Goal: Obtain resource: Download file/media

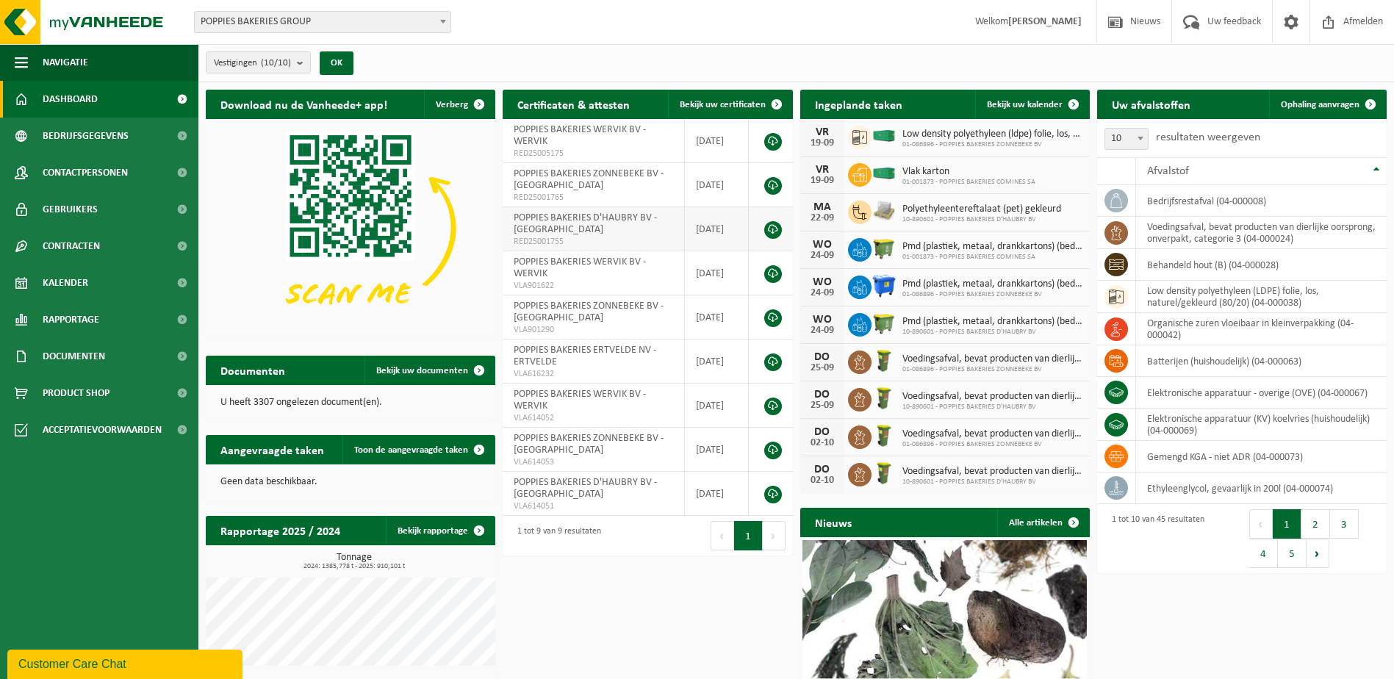
click at [779, 225] on link at bounding box center [773, 230] width 18 height 18
click at [104, 320] on link "Rapportage" at bounding box center [99, 319] width 198 height 37
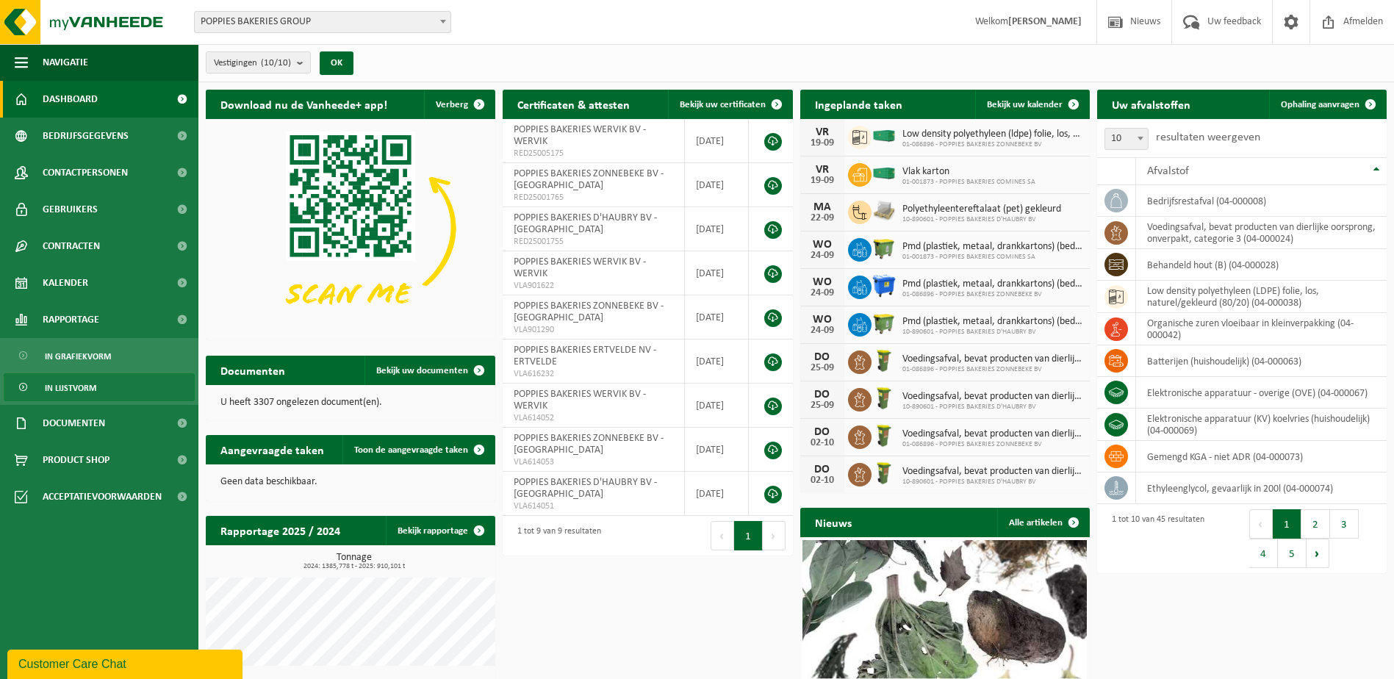
click at [86, 382] on span "In lijstvorm" at bounding box center [70, 388] width 51 height 28
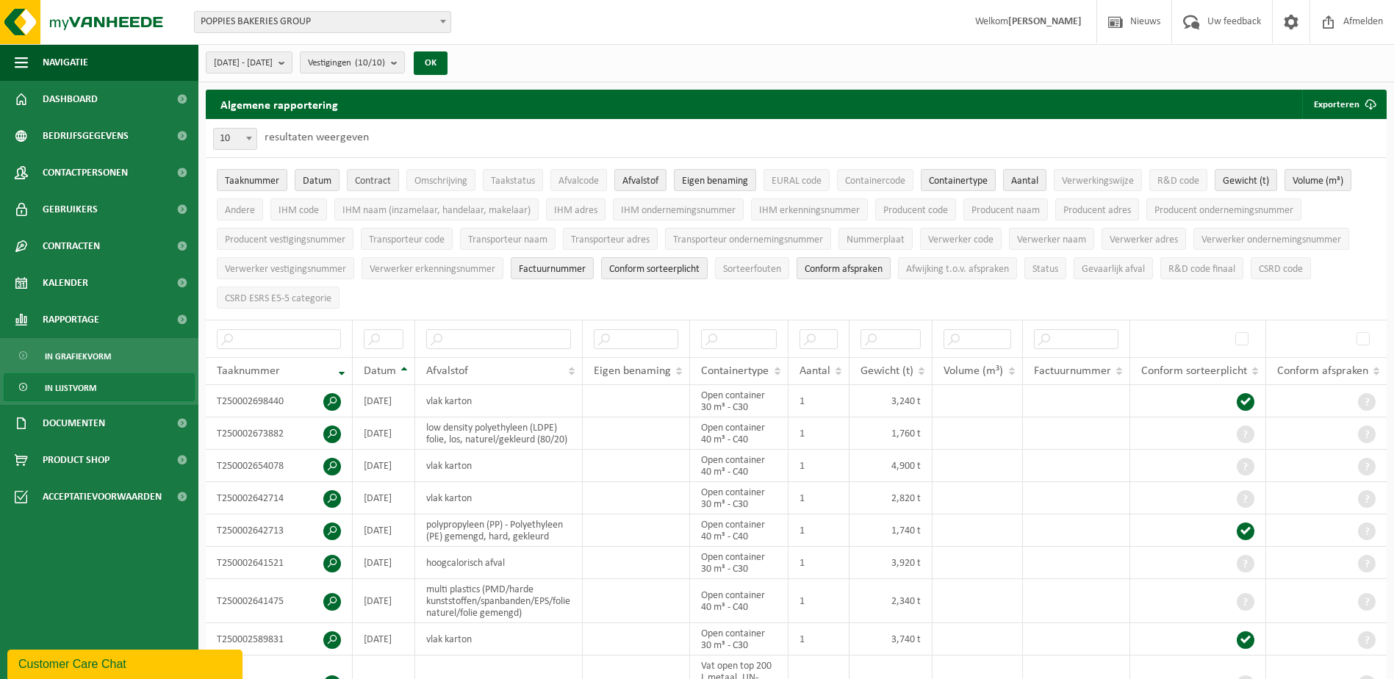
click at [376, 179] on span "Contract" at bounding box center [373, 181] width 36 height 11
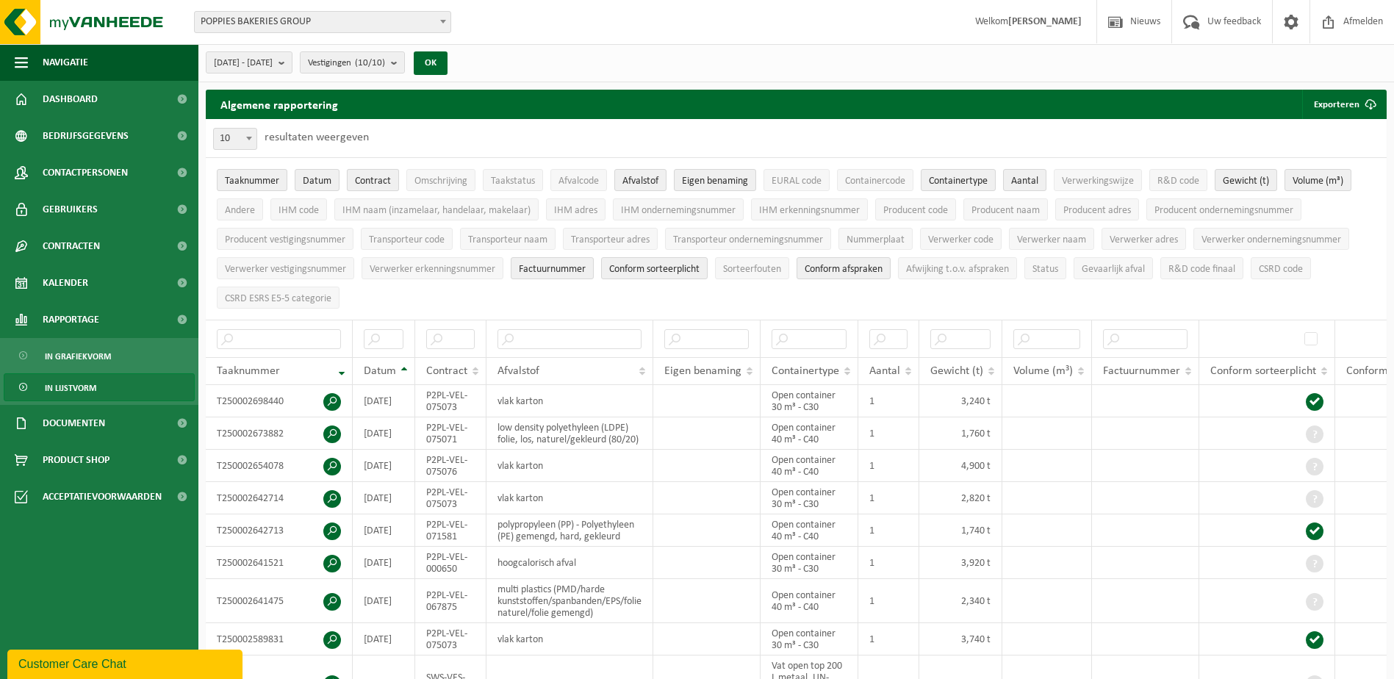
click at [376, 179] on span "Contract" at bounding box center [373, 181] width 36 height 11
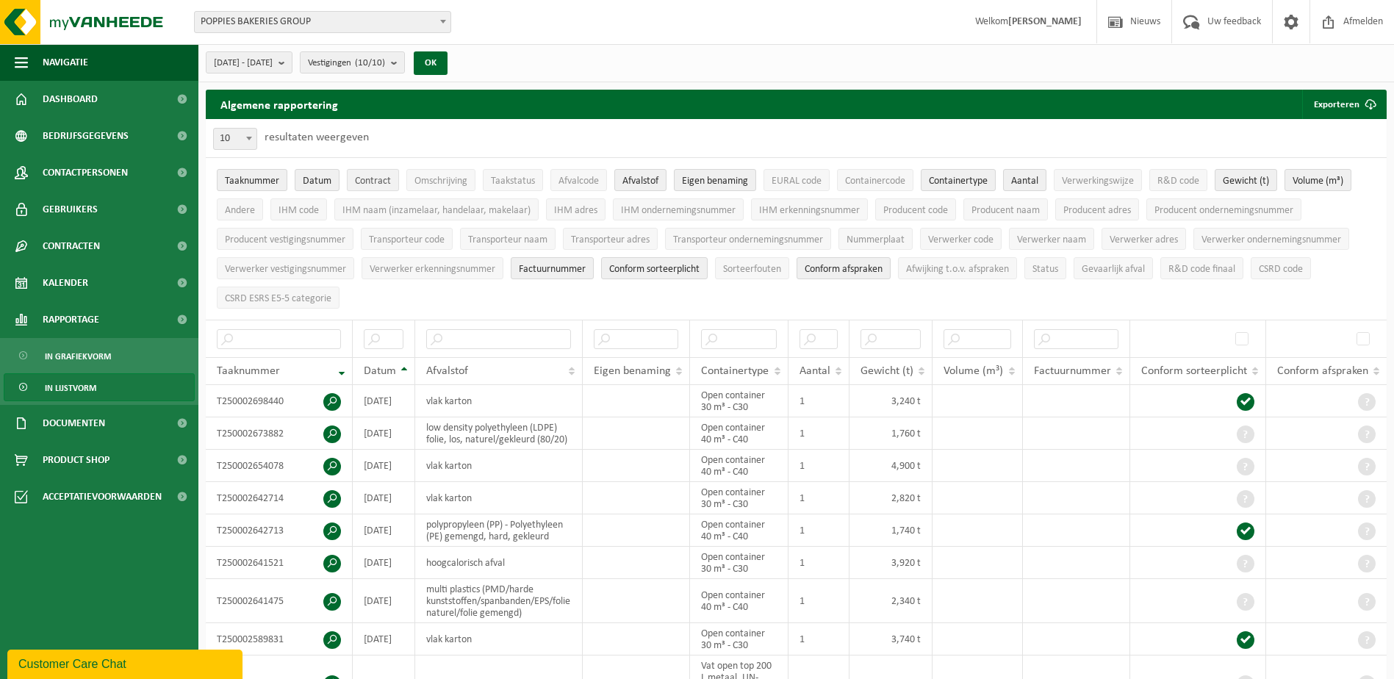
click at [376, 179] on span "Contract" at bounding box center [373, 181] width 36 height 11
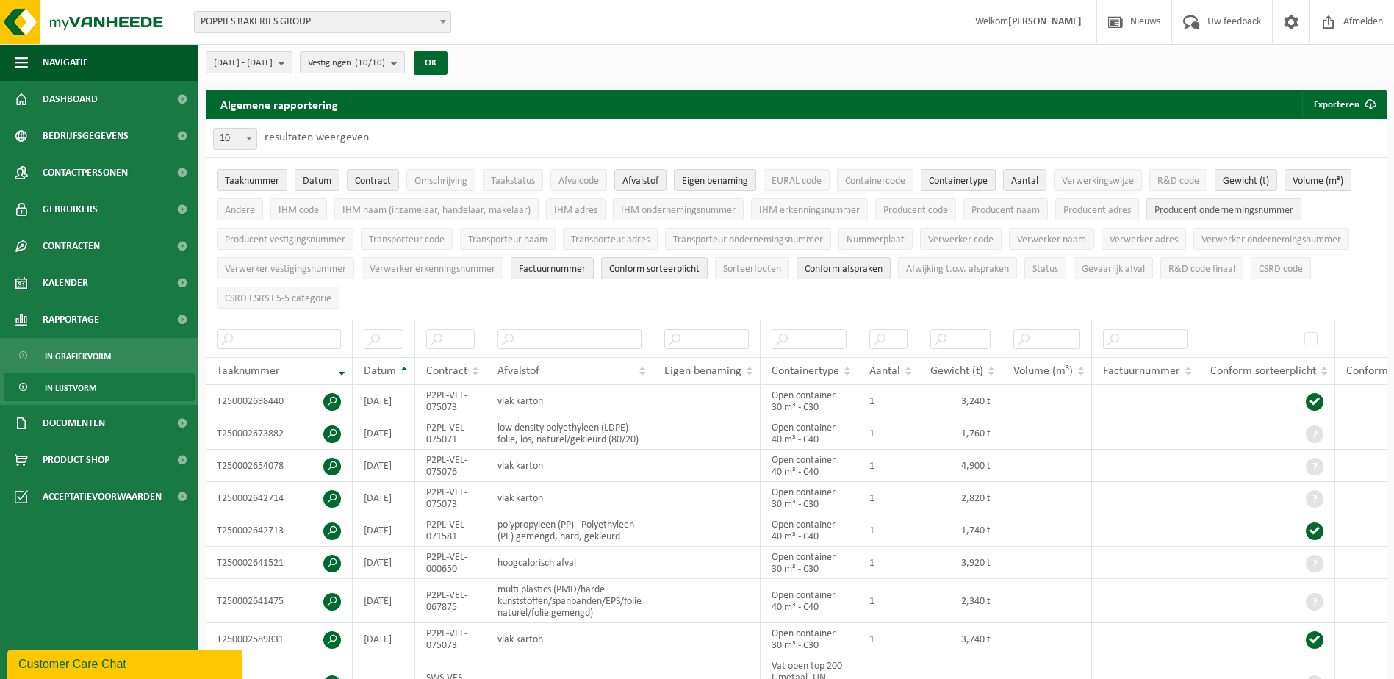
click at [1186, 213] on span "Producent ondernemingsnummer" at bounding box center [1224, 210] width 139 height 11
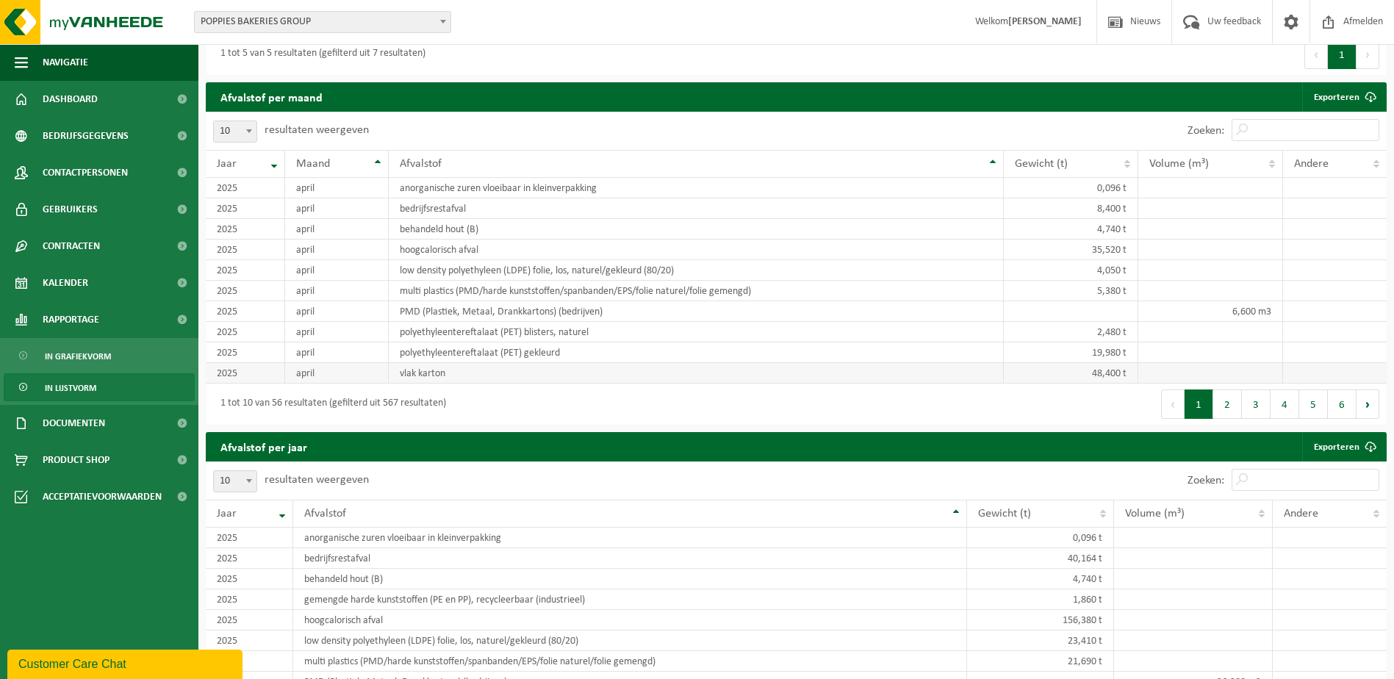
scroll to position [882, 0]
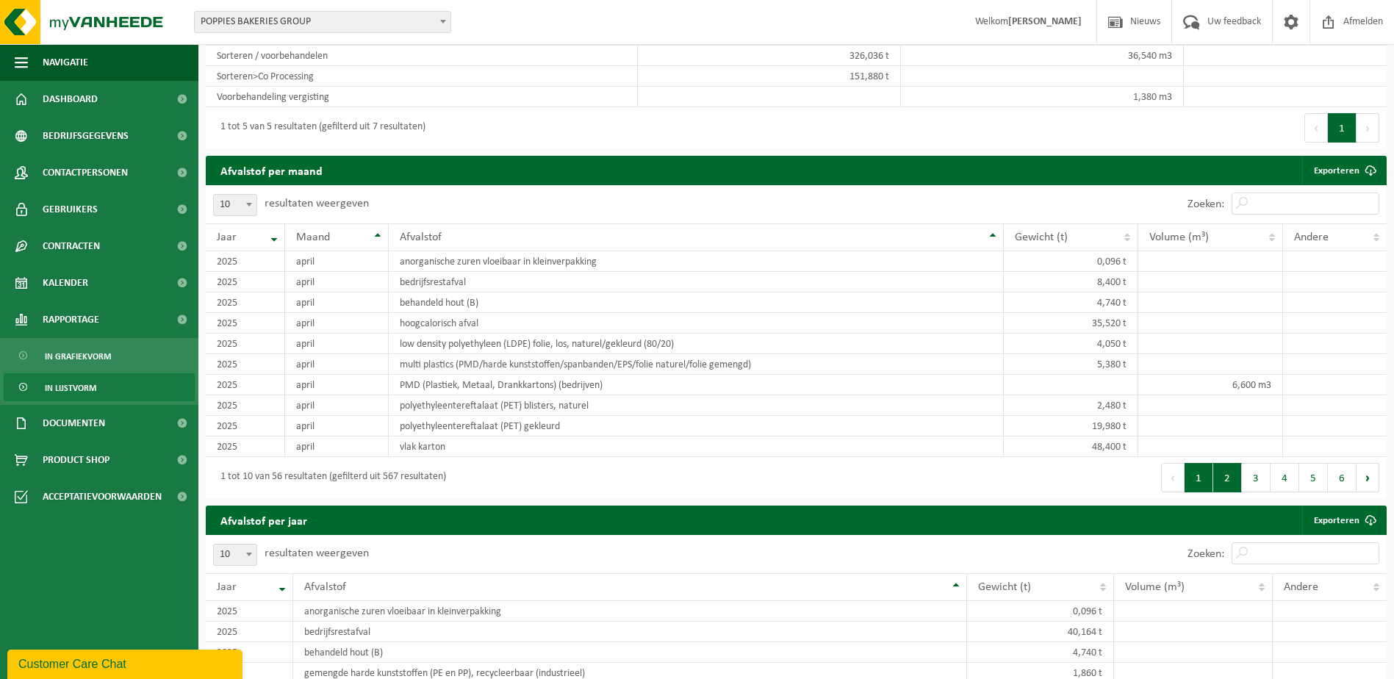
click at [1221, 482] on button "2" at bounding box center [1228, 477] width 29 height 29
click at [1197, 486] on button "1" at bounding box center [1199, 477] width 29 height 29
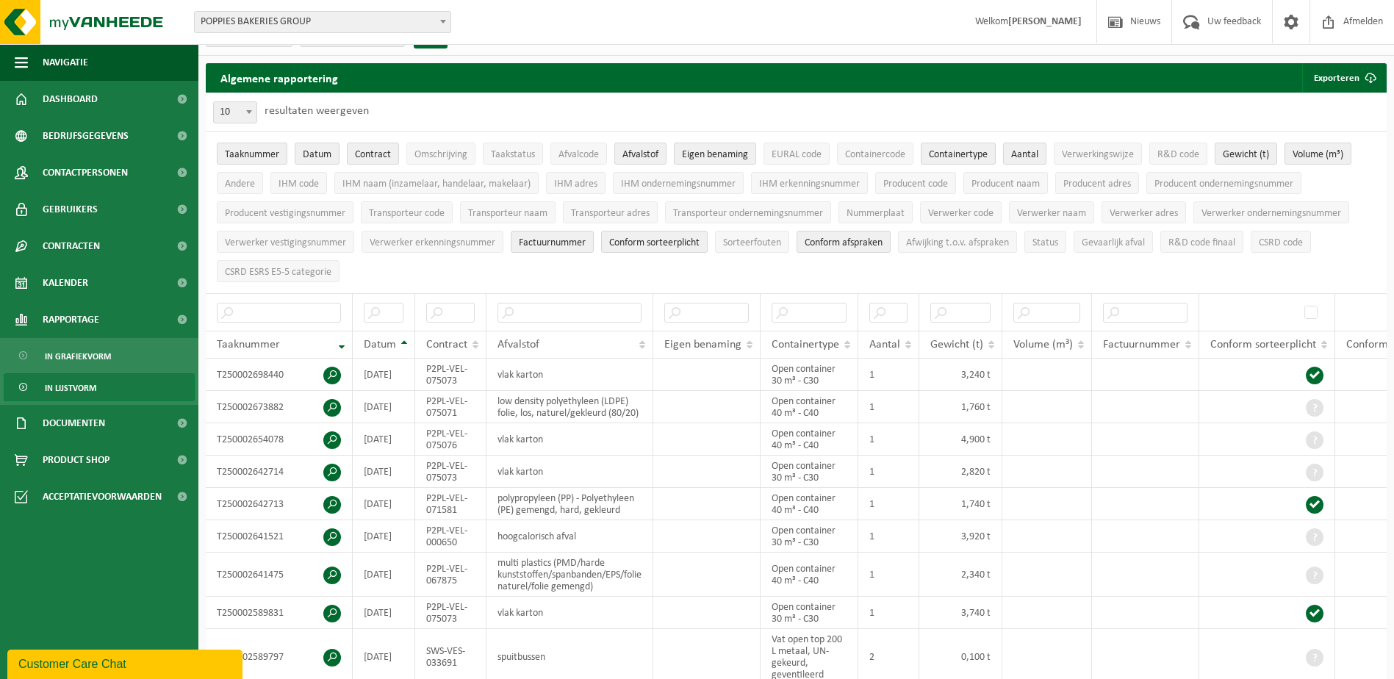
scroll to position [0, 0]
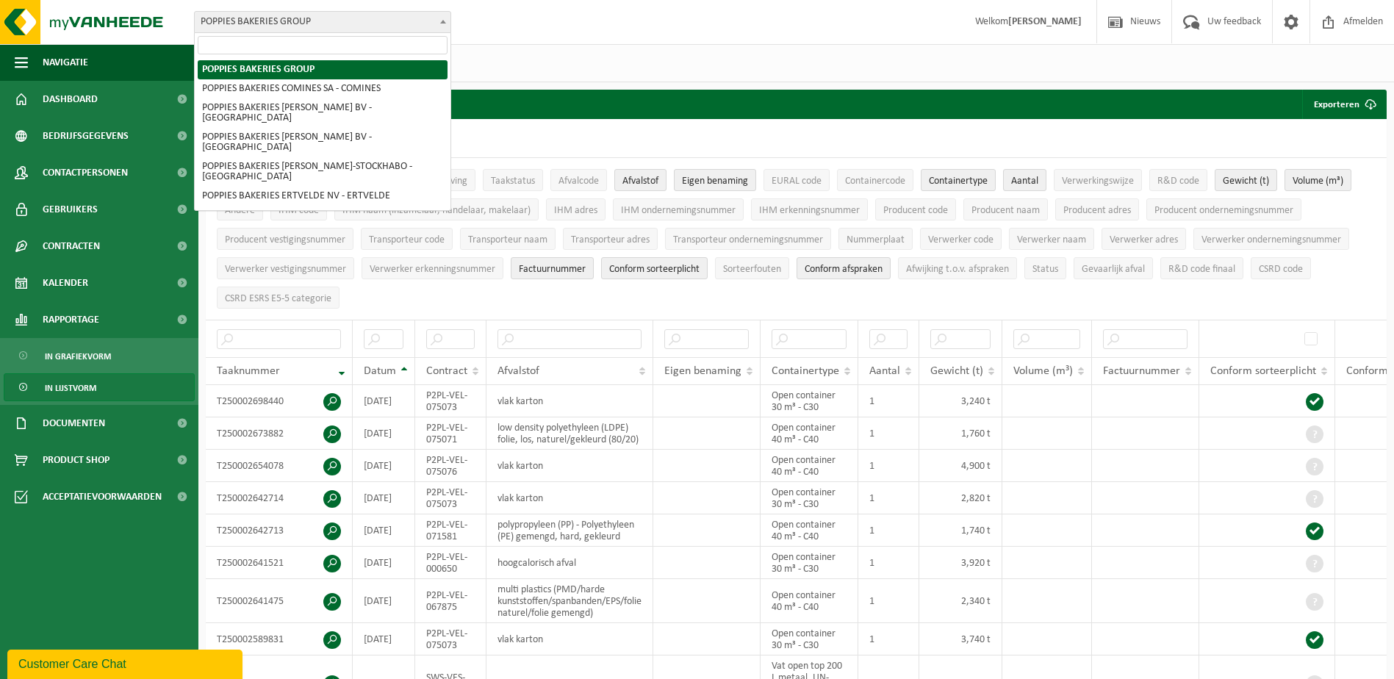
click at [437, 24] on span at bounding box center [443, 21] width 15 height 19
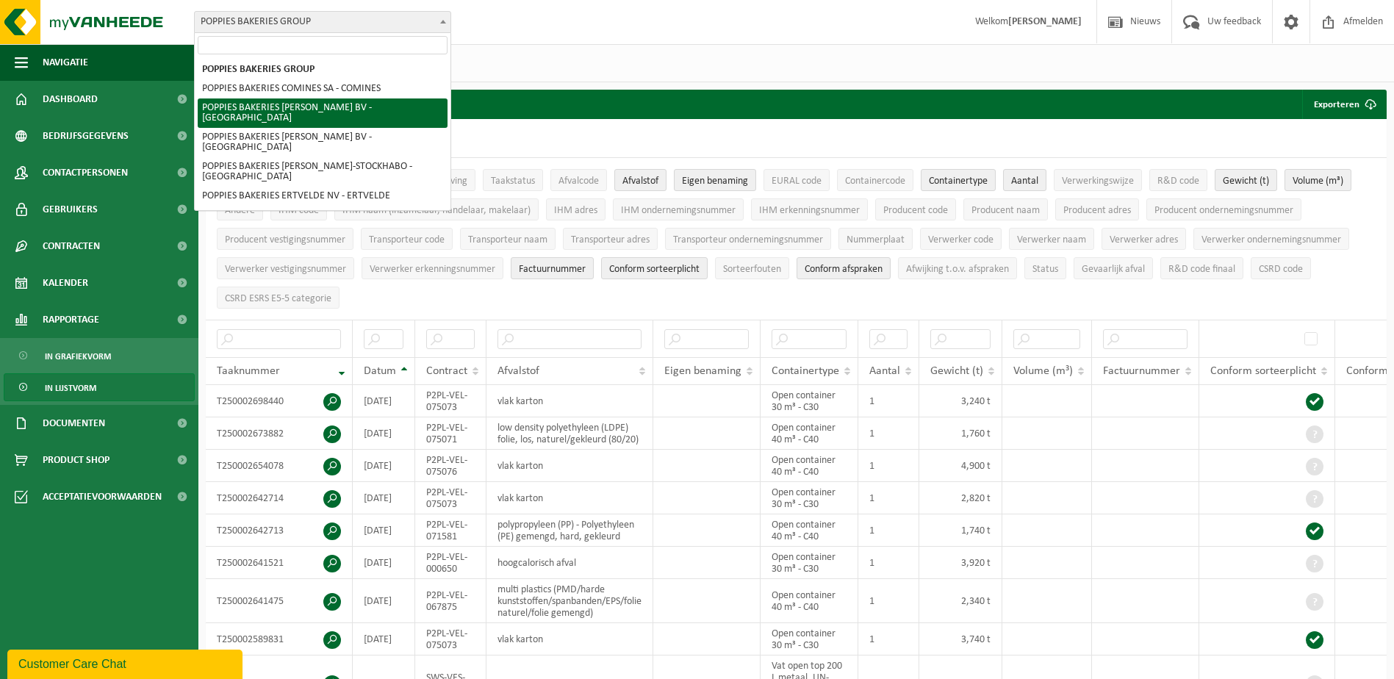
select select "7976"
